Goal: Task Accomplishment & Management: Use online tool/utility

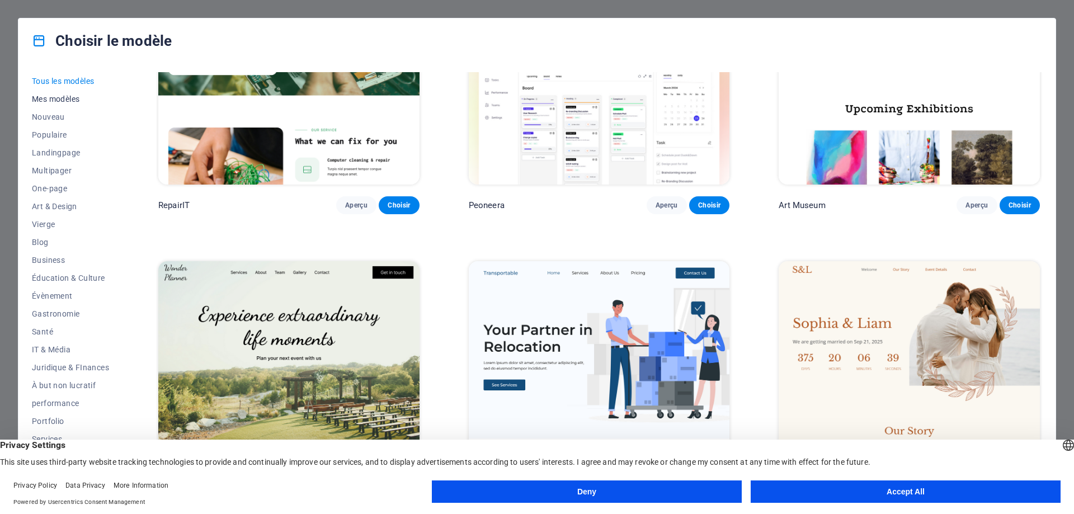
click at [52, 102] on span "Mes modèles" at bounding box center [70, 99] width 77 height 9
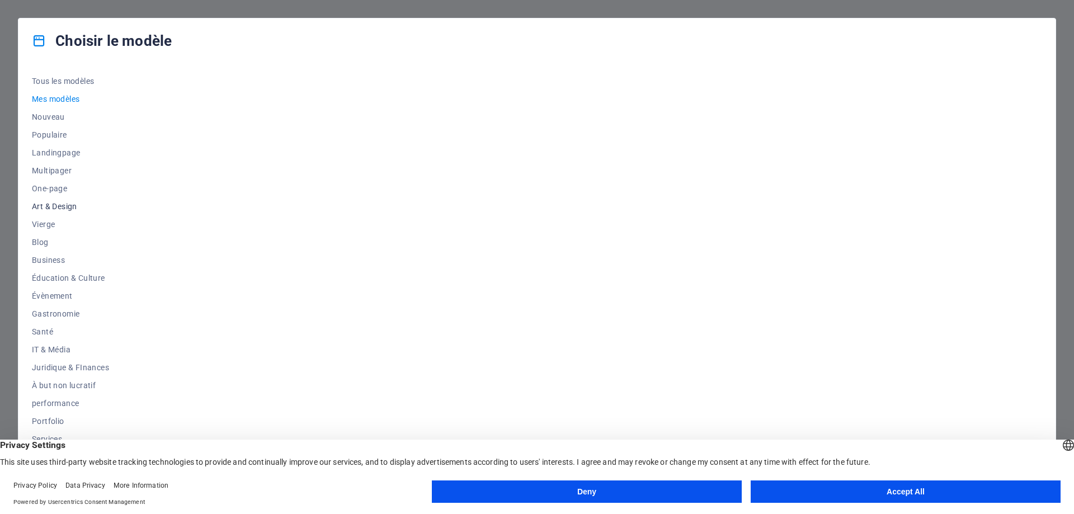
click at [53, 208] on span "Art & Design" at bounding box center [70, 206] width 77 height 9
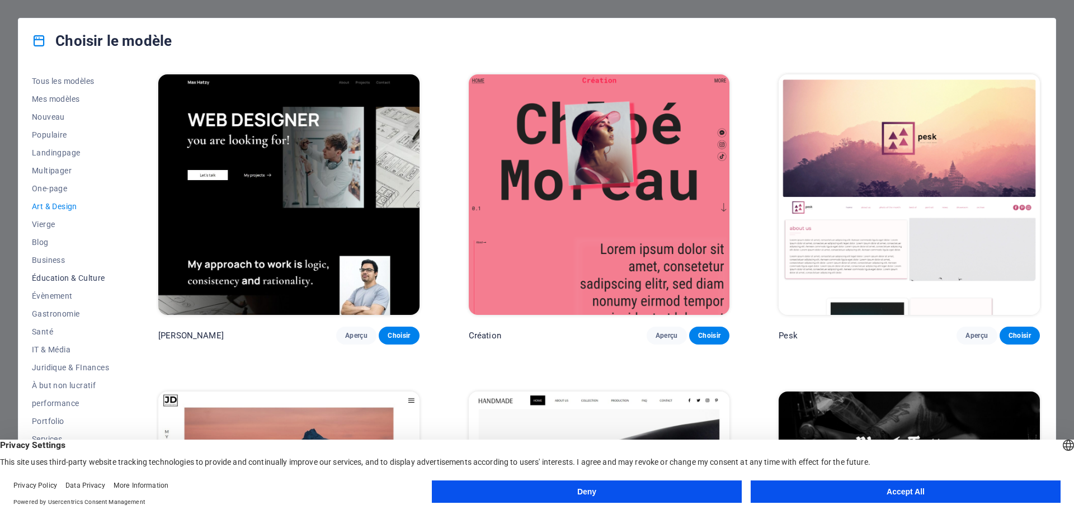
click at [61, 278] on span "Éducation & Culture" at bounding box center [70, 278] width 77 height 9
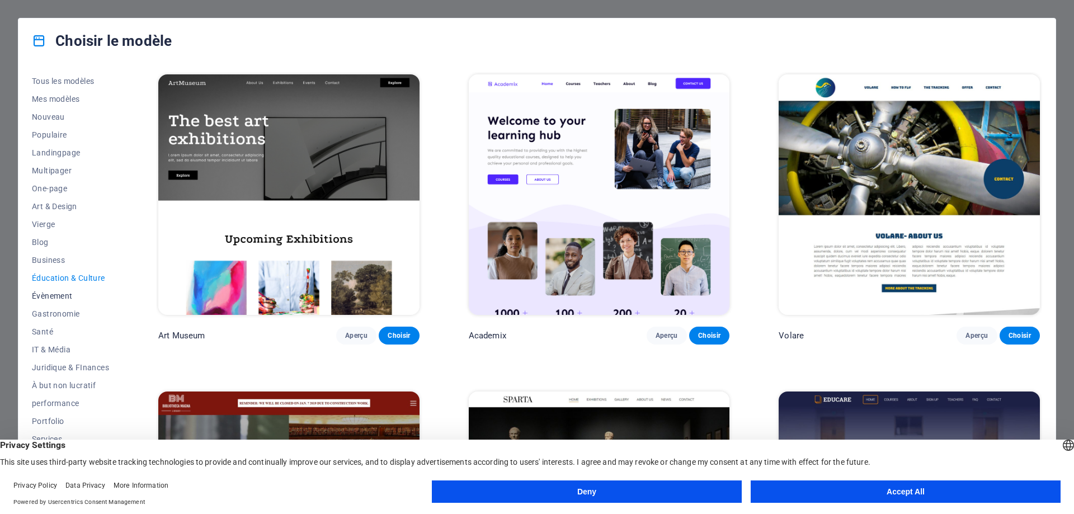
scroll to position [37, 0]
click at [77, 348] on span "À but non lucratif" at bounding box center [70, 347] width 77 height 9
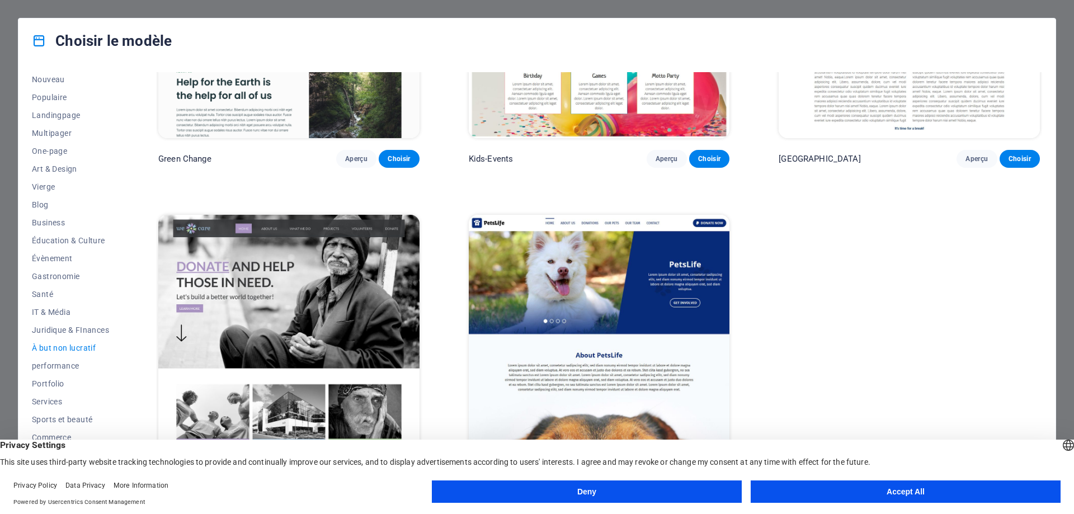
scroll to position [0, 0]
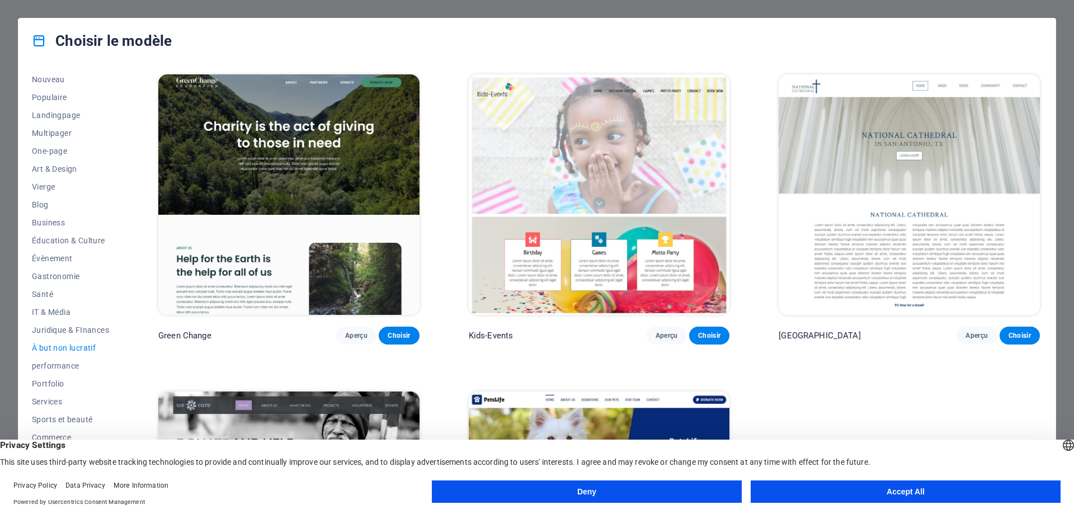
click at [378, 159] on img at bounding box center [288, 194] width 261 height 241
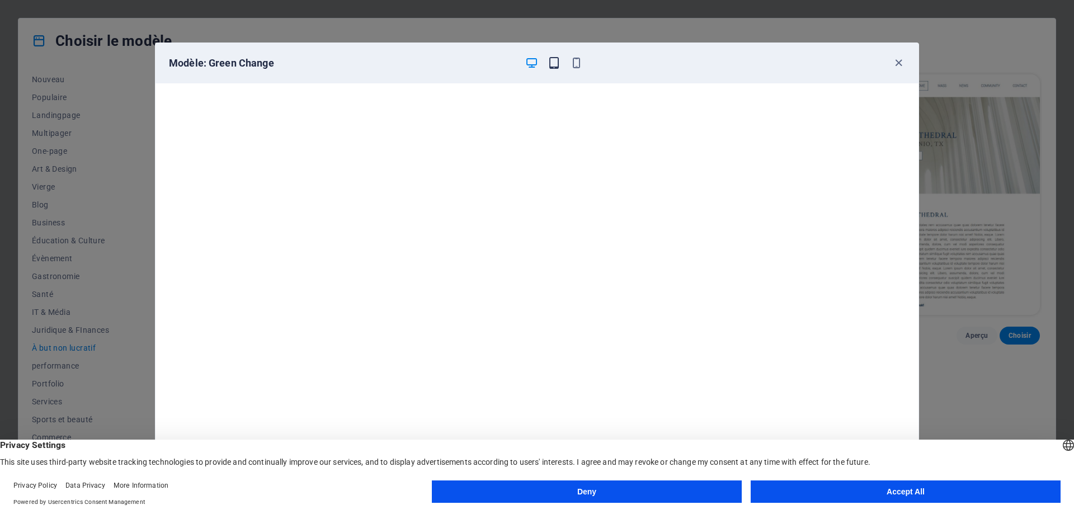
click at [553, 64] on icon "button" at bounding box center [554, 63] width 13 height 13
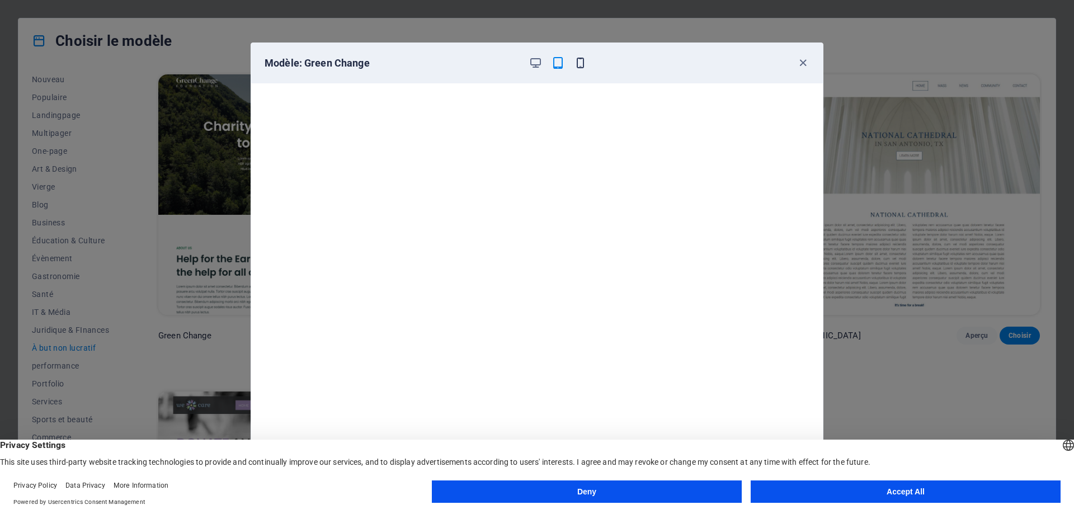
click at [578, 64] on icon "button" at bounding box center [580, 63] width 13 height 13
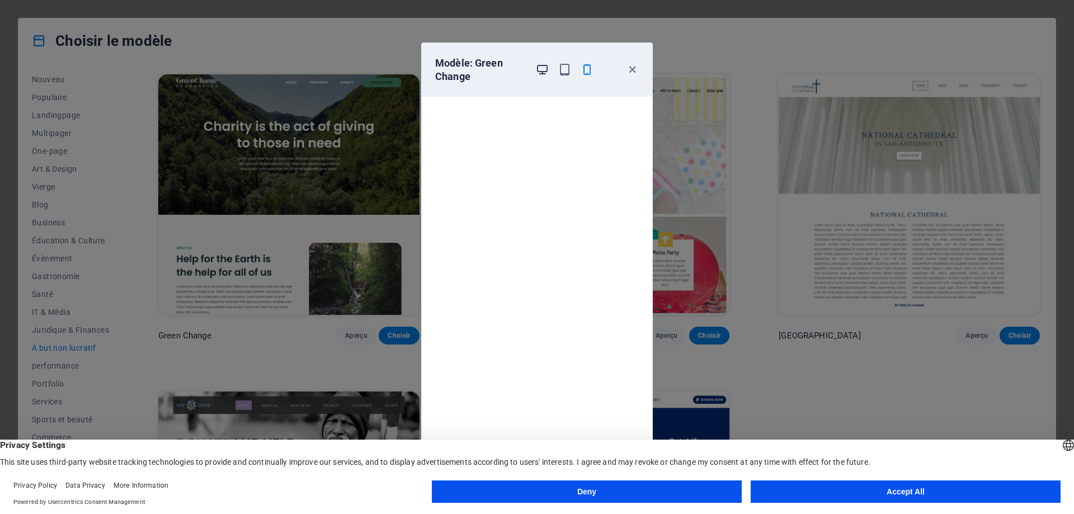
click at [538, 70] on icon "button" at bounding box center [542, 69] width 13 height 13
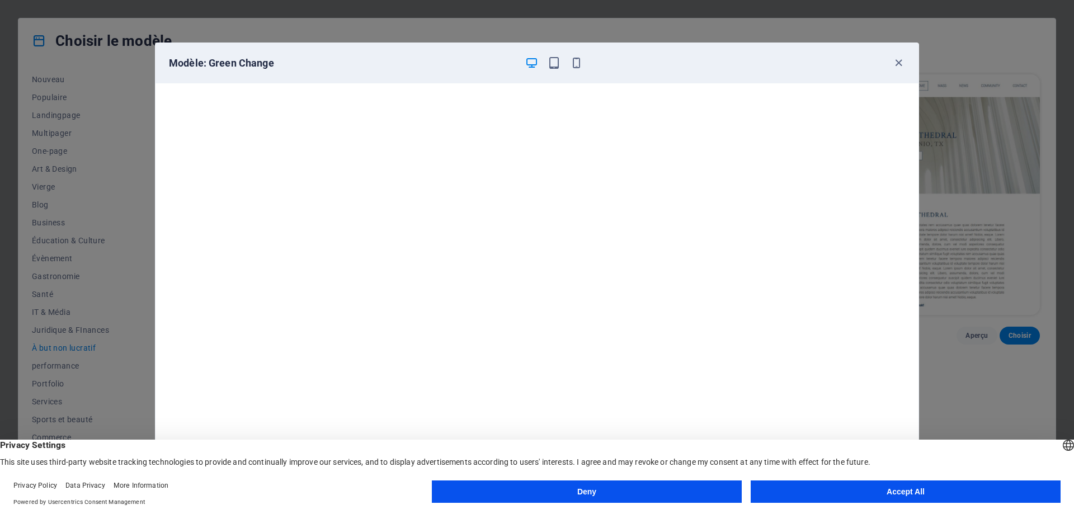
click at [922, 491] on button "Accept All" at bounding box center [906, 492] width 310 height 22
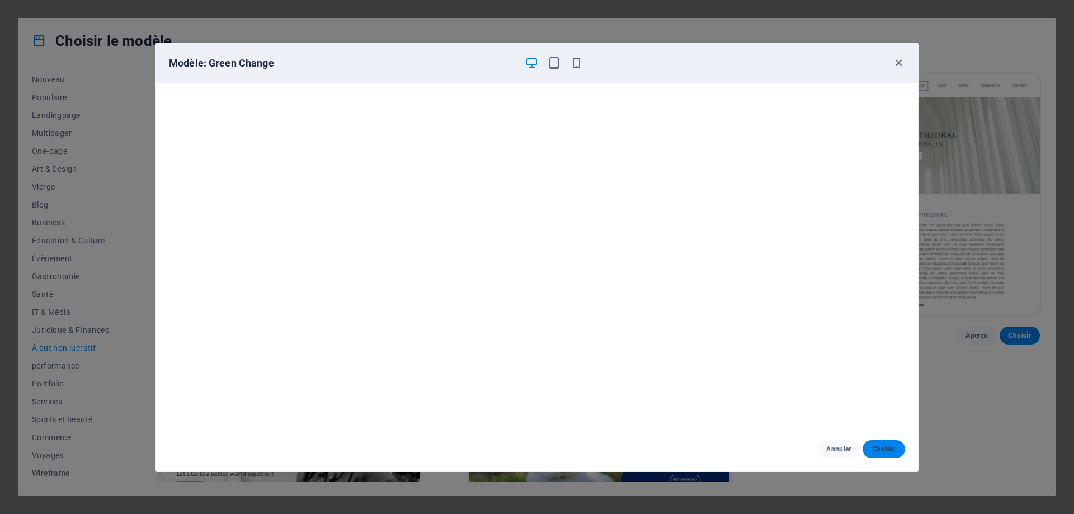
click at [884, 454] on button "Choisir" at bounding box center [884, 449] width 43 height 18
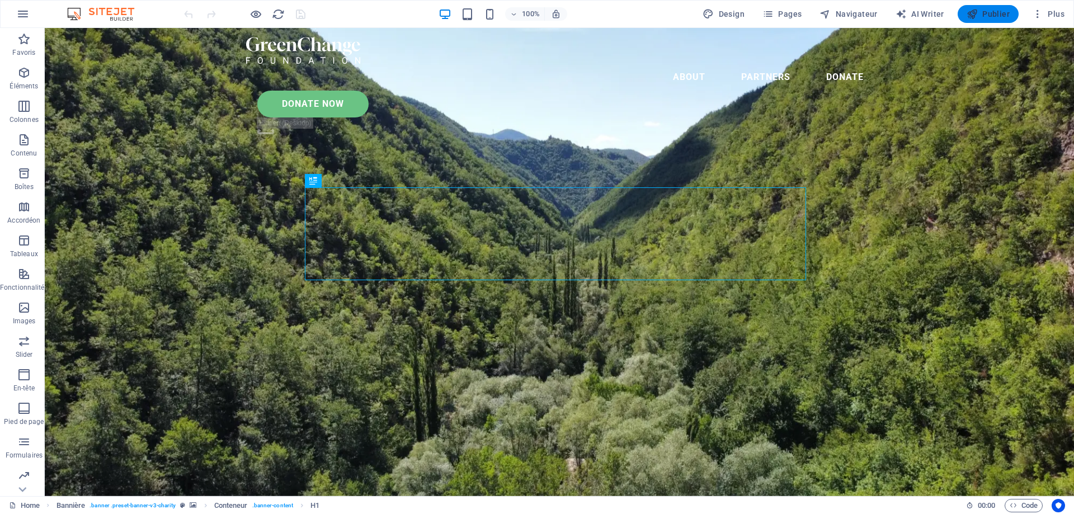
click at [989, 17] on span "Publier" at bounding box center [988, 13] width 43 height 11
